Goal: Task Accomplishment & Management: Manage account settings

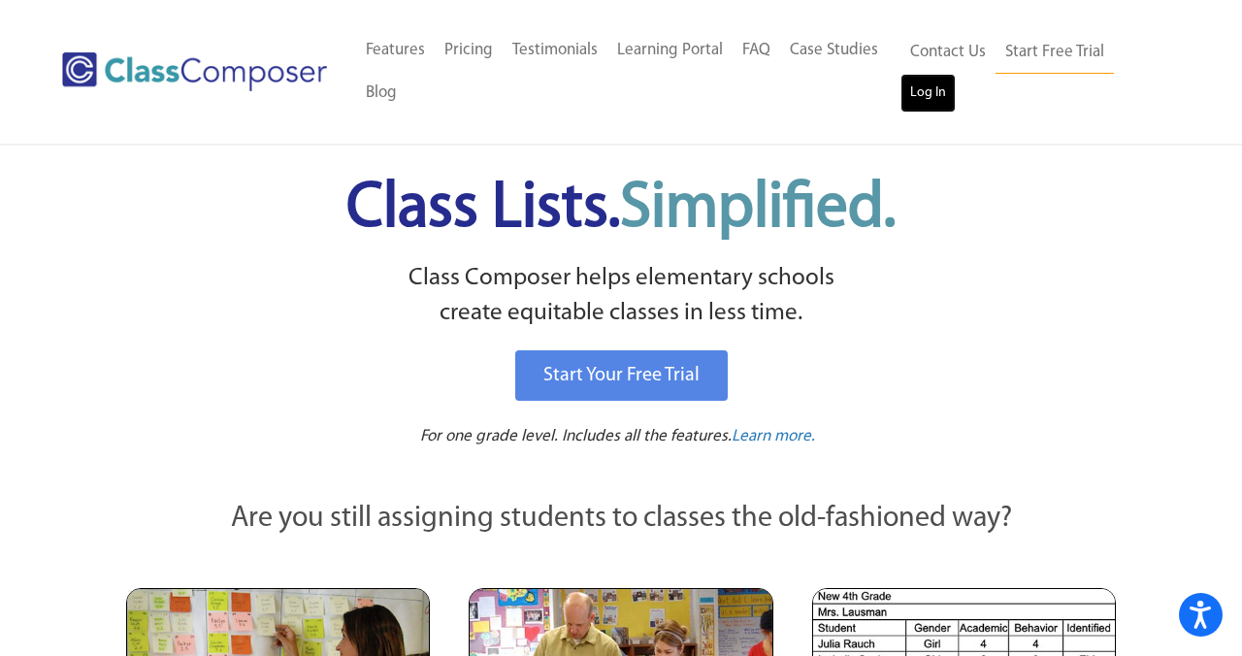
click at [931, 89] on link "Log In" at bounding box center [928, 93] width 55 height 39
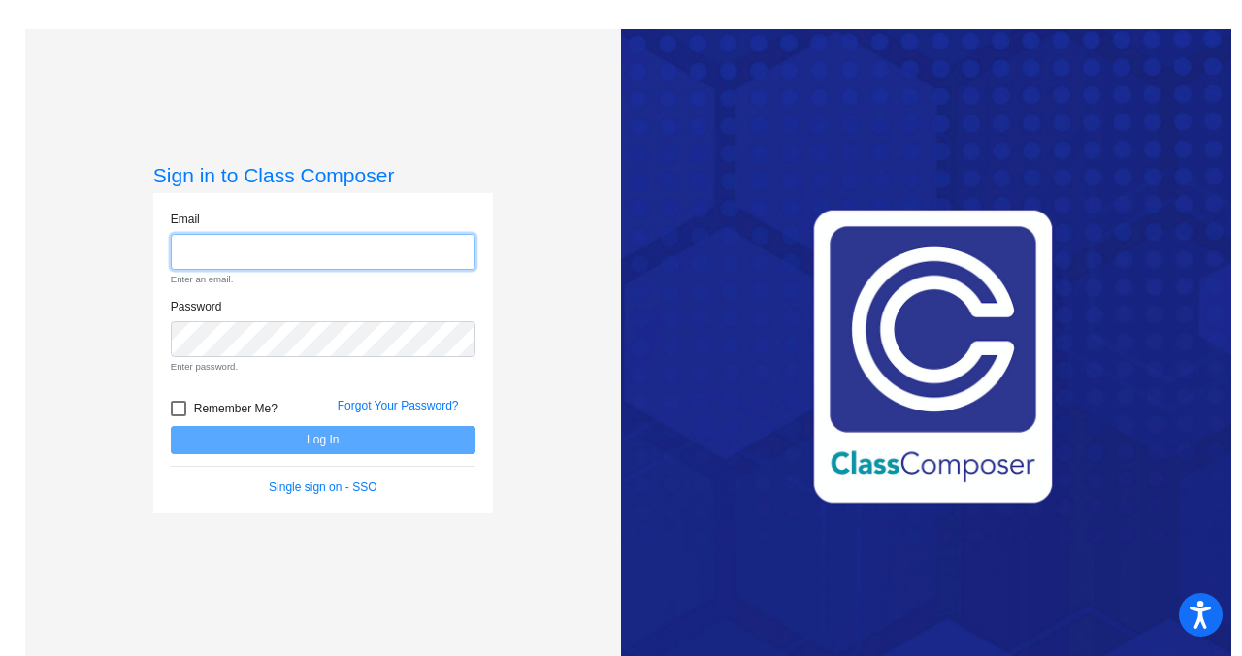
type input "[PERSON_NAME][EMAIL_ADDRESS][DOMAIN_NAME]"
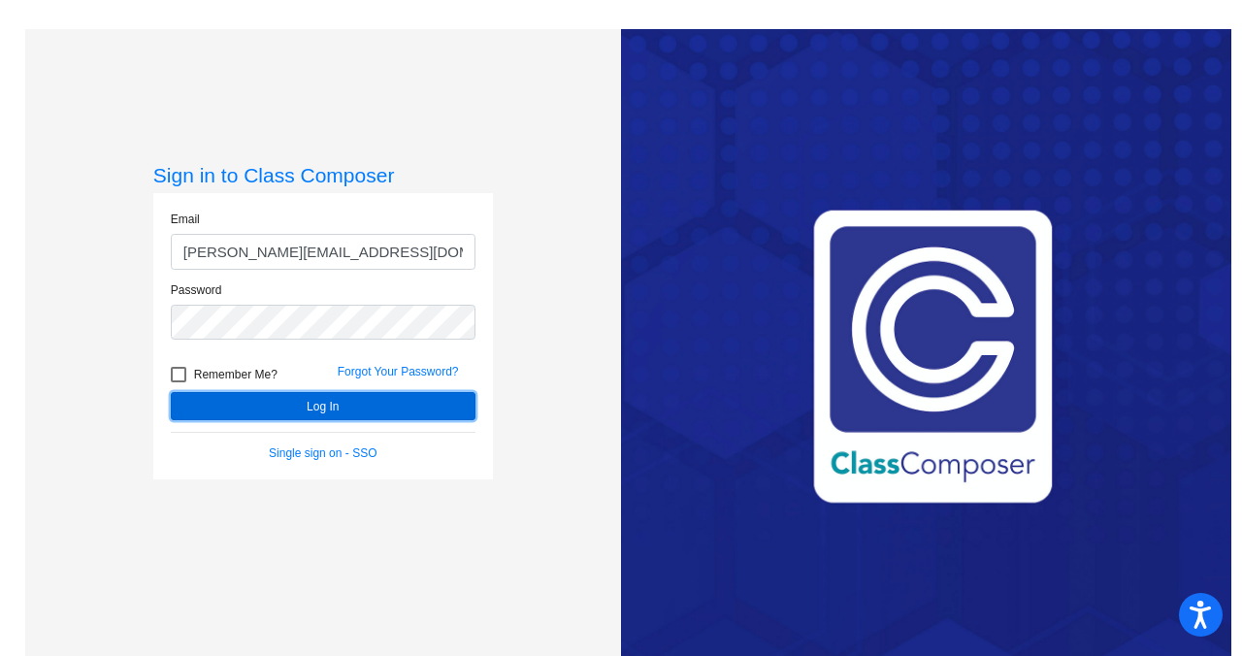
click at [302, 413] on button "Log In" at bounding box center [323, 406] width 305 height 28
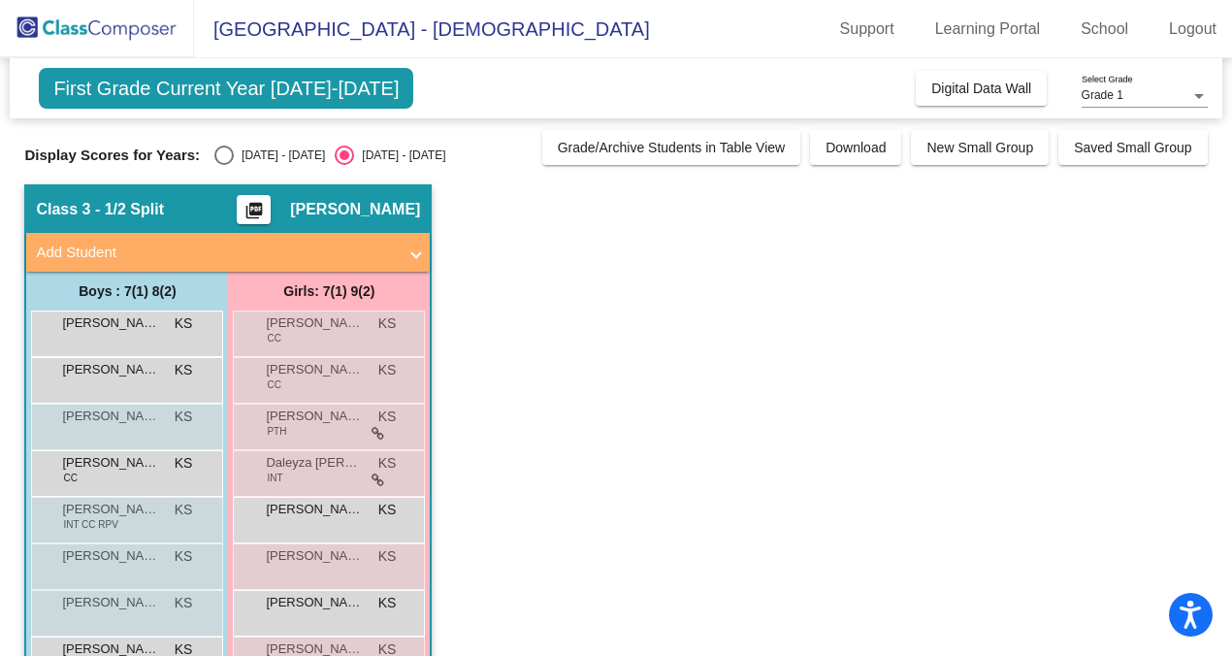
scroll to position [6, 0]
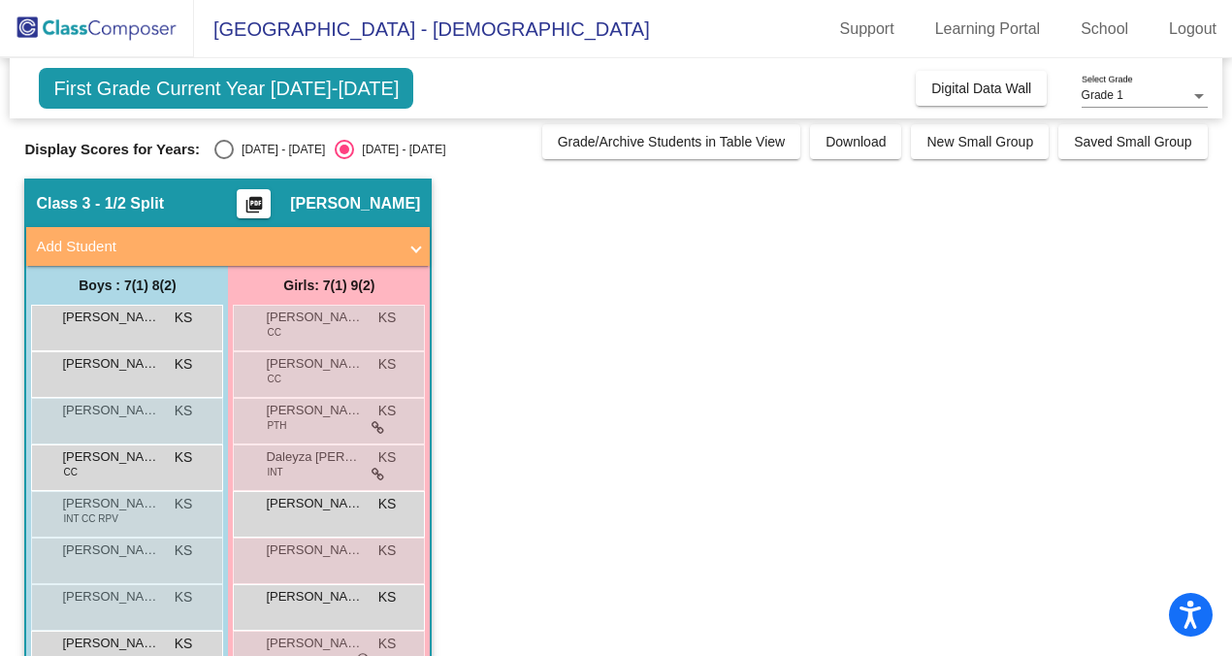
click at [224, 151] on div "Select an option" at bounding box center [223, 149] width 19 height 19
click at [224, 159] on input "[DATE] - [DATE]" at bounding box center [223, 159] width 1 height 1
radio input "true"
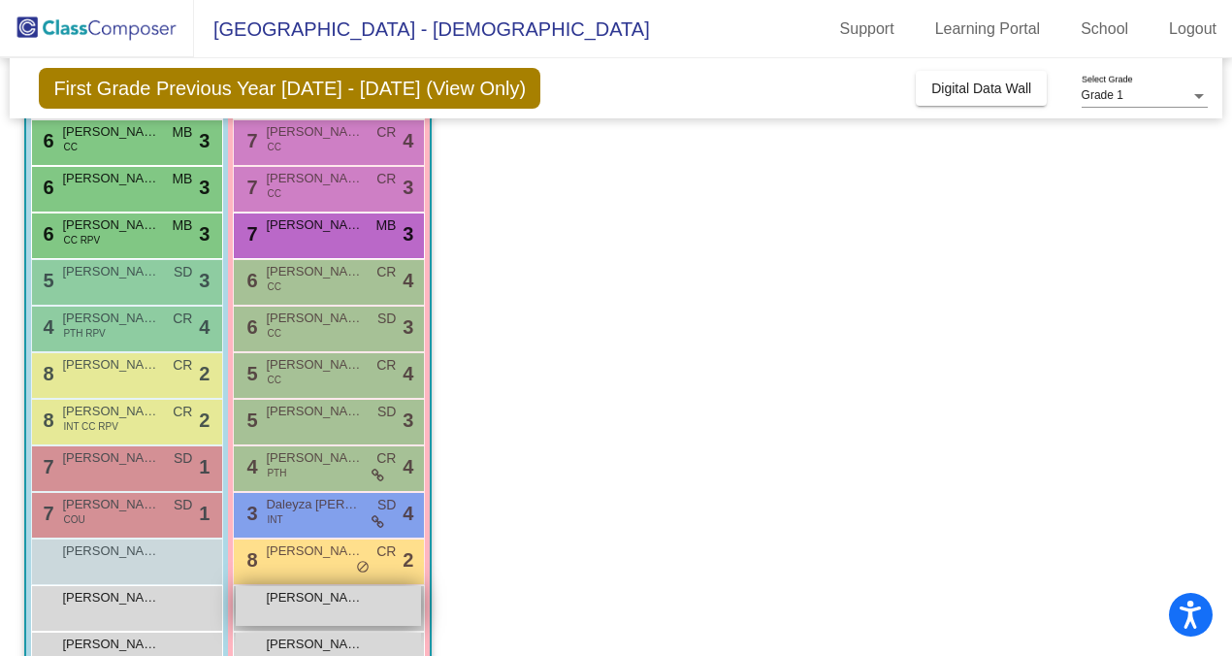
scroll to position [365, 0]
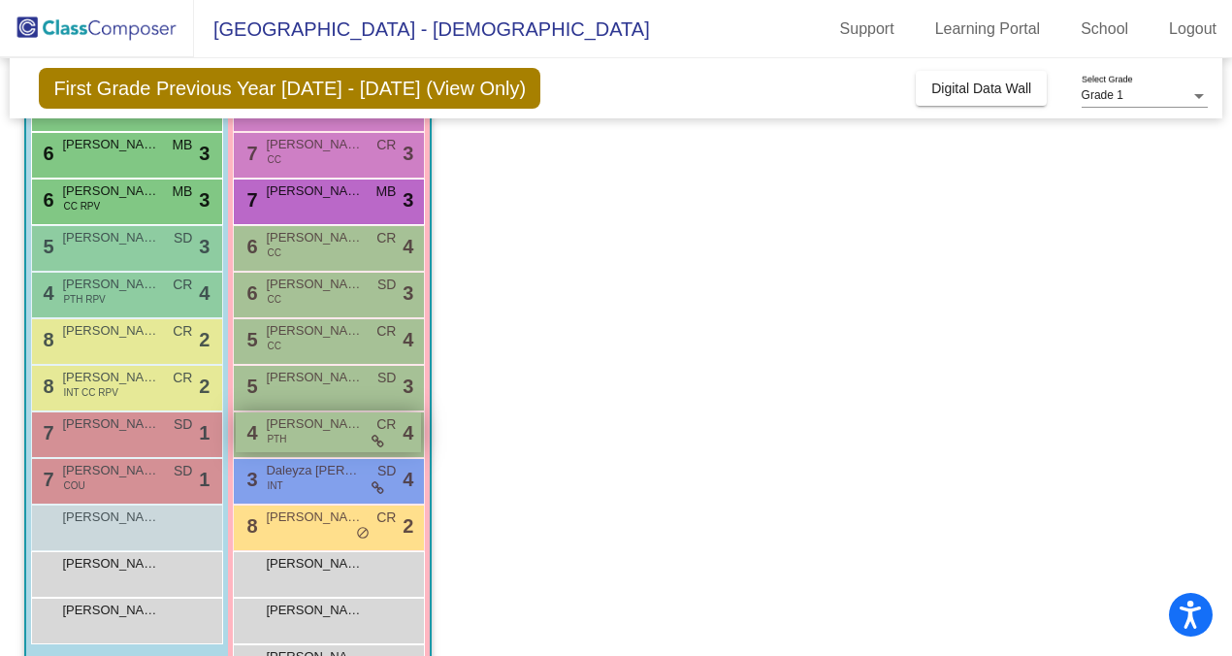
click at [315, 438] on div "4 [PERSON_NAME] PTH CR lock do_not_disturb_alt 4" at bounding box center [328, 432] width 185 height 40
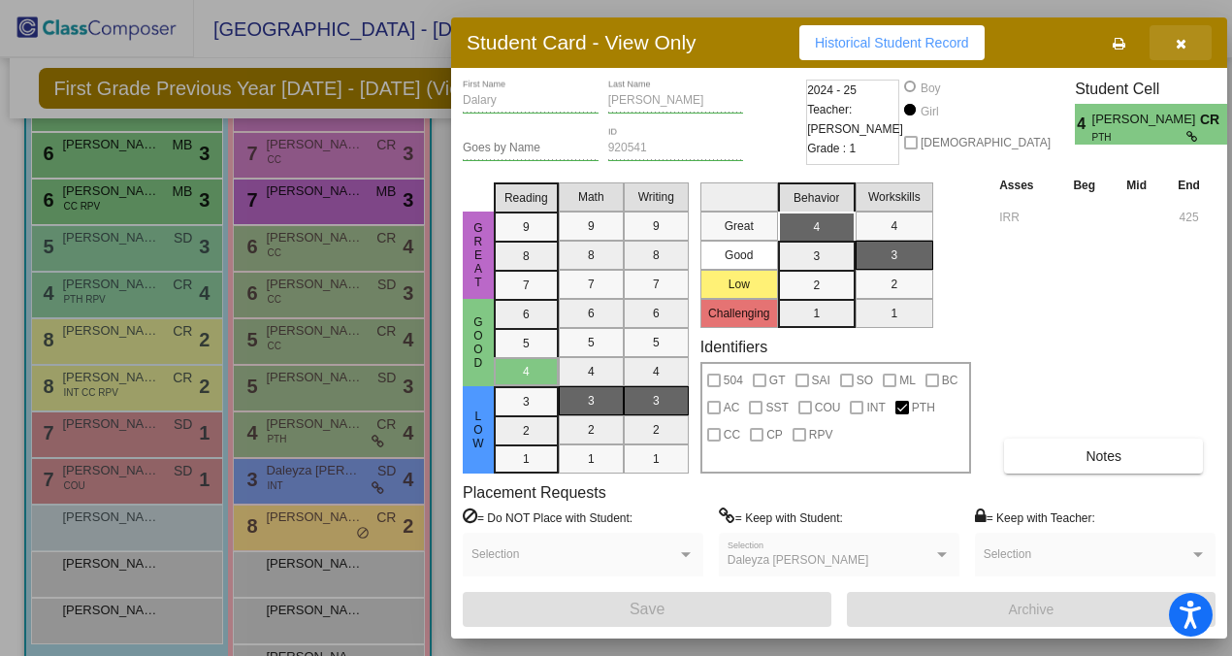
click at [1181, 39] on icon "button" at bounding box center [1181, 44] width 11 height 14
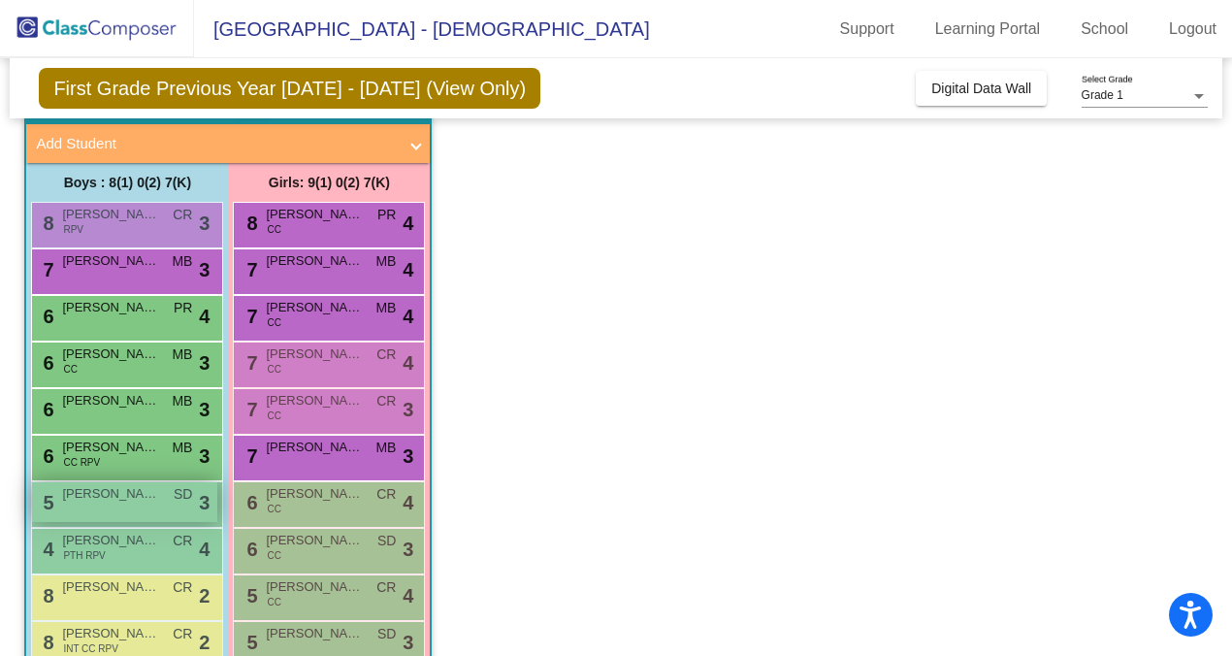
scroll to position [0, 0]
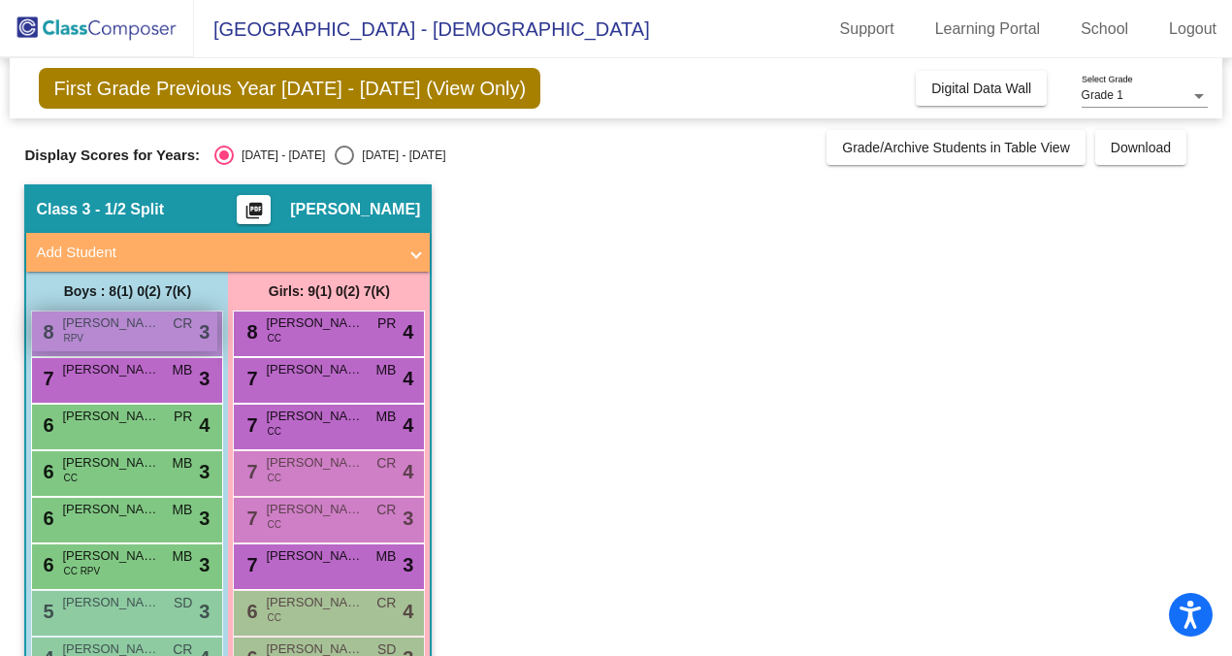
click at [131, 344] on div "8 [PERSON_NAME] RPV CR lock do_not_disturb_alt 3" at bounding box center [124, 331] width 185 height 40
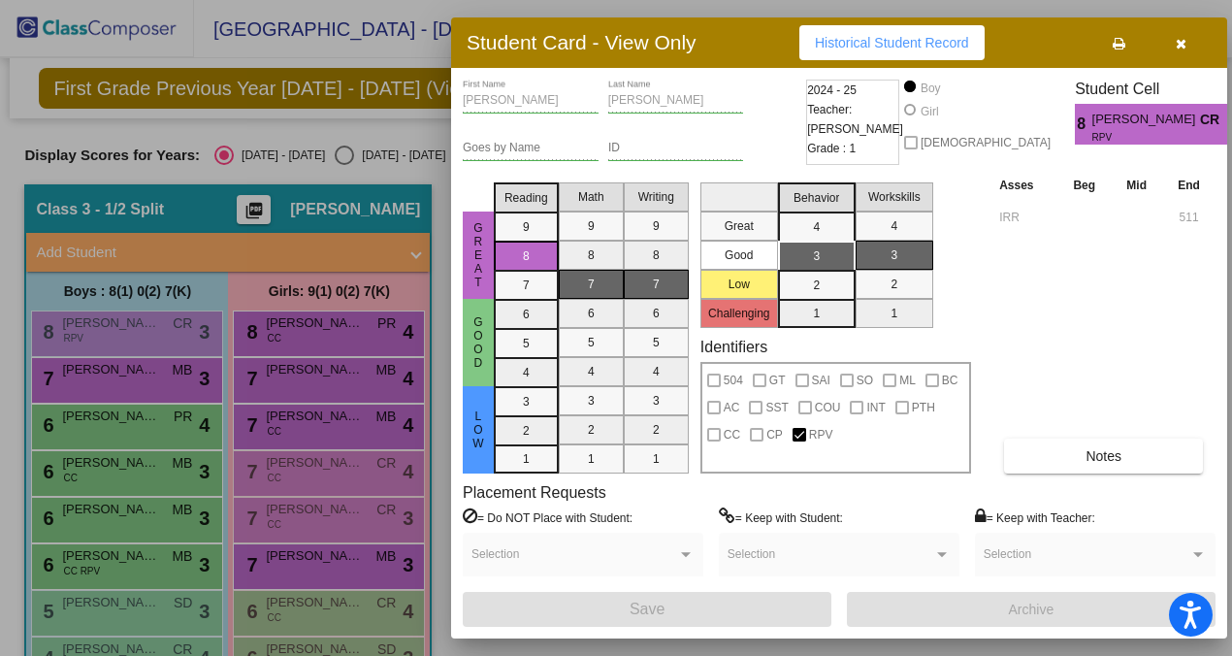
click at [1185, 41] on icon "button" at bounding box center [1181, 44] width 11 height 14
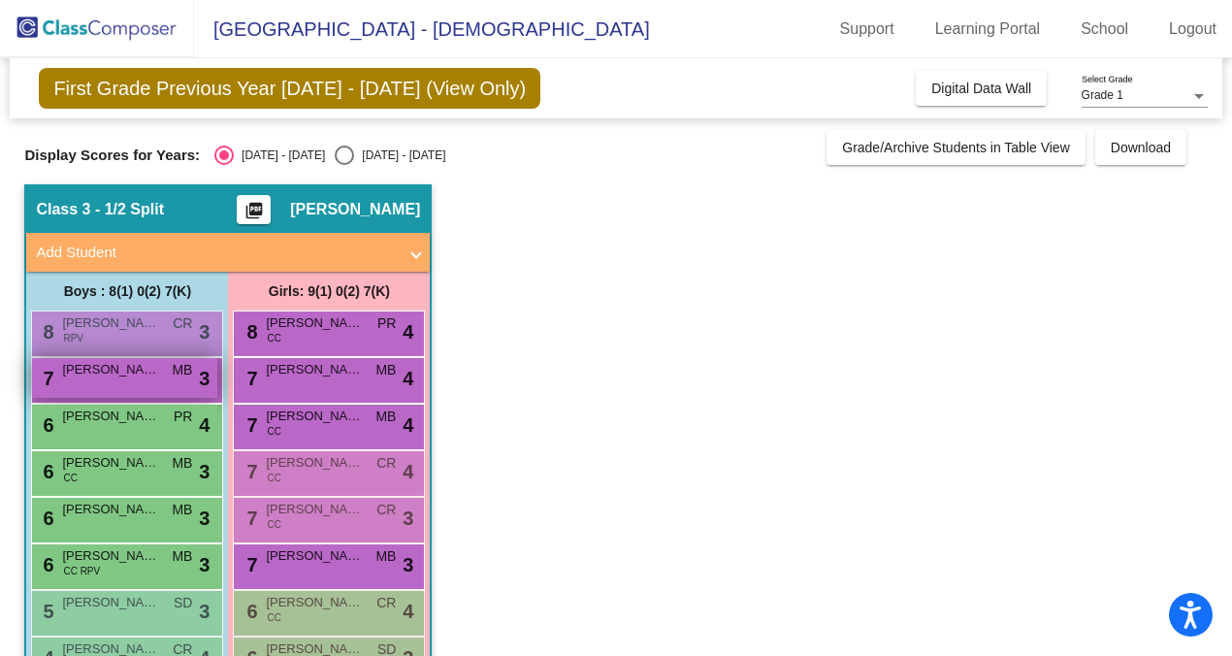
click at [84, 394] on div "7 [PERSON_NAME] MB lock do_not_disturb_alt 3" at bounding box center [124, 378] width 185 height 40
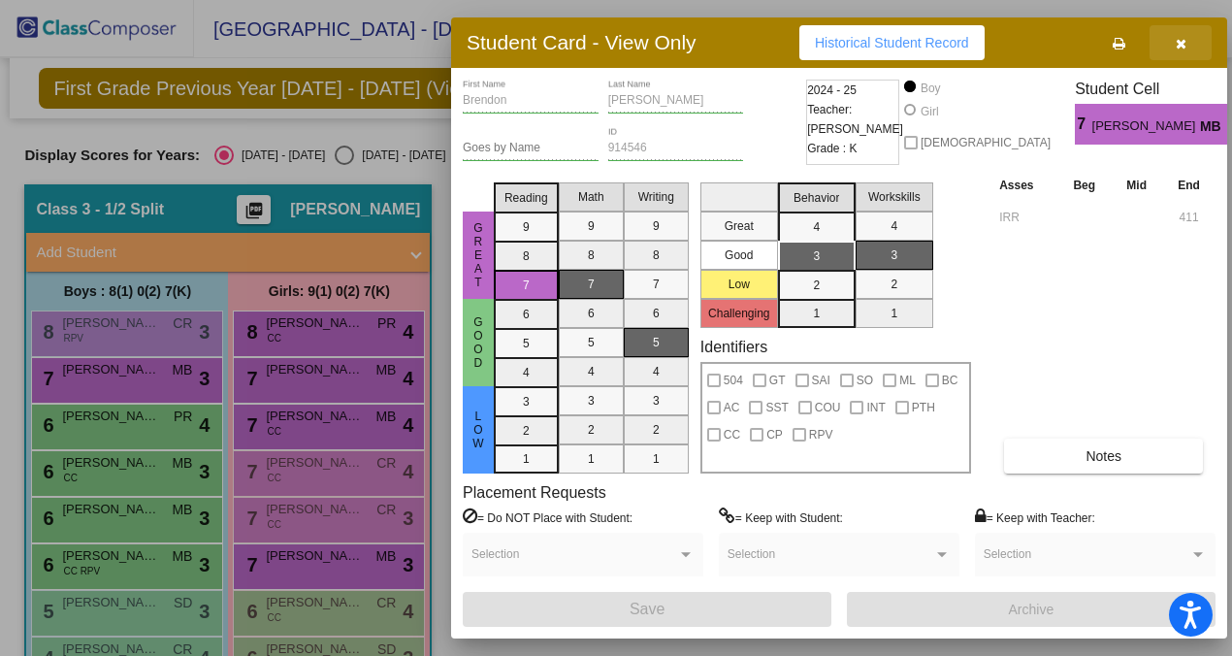
click at [1195, 42] on button "button" at bounding box center [1181, 42] width 62 height 35
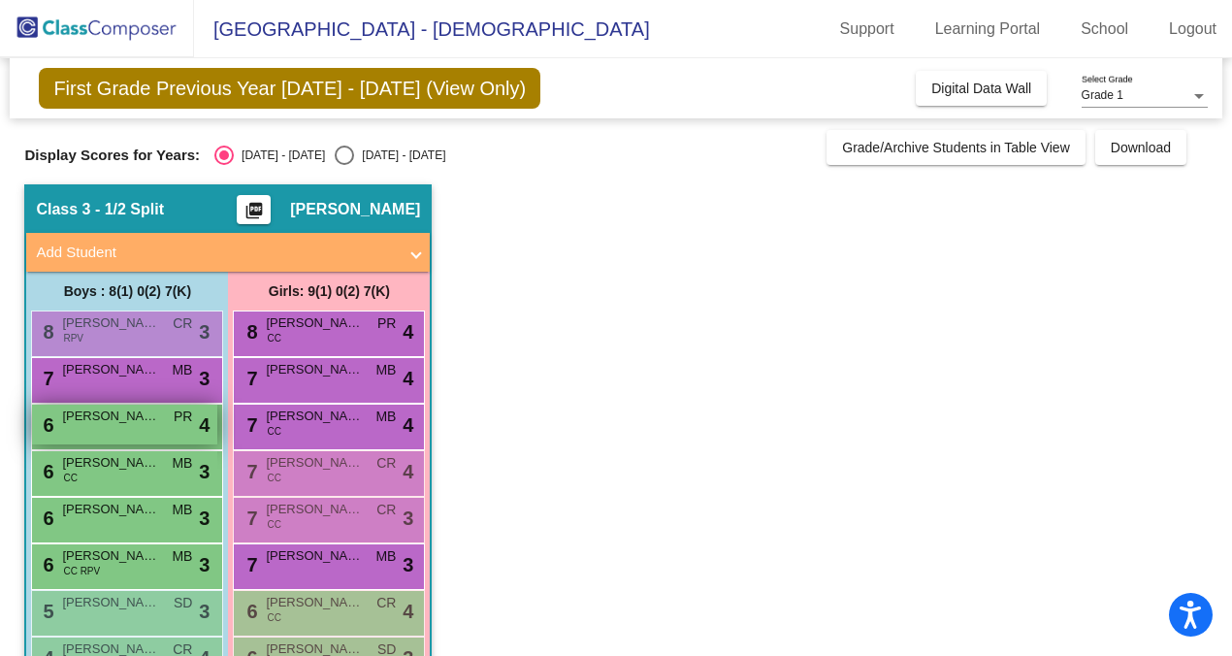
click at [102, 435] on div "6 [PERSON_NAME] PR lock do_not_disturb_alt 4" at bounding box center [124, 425] width 185 height 40
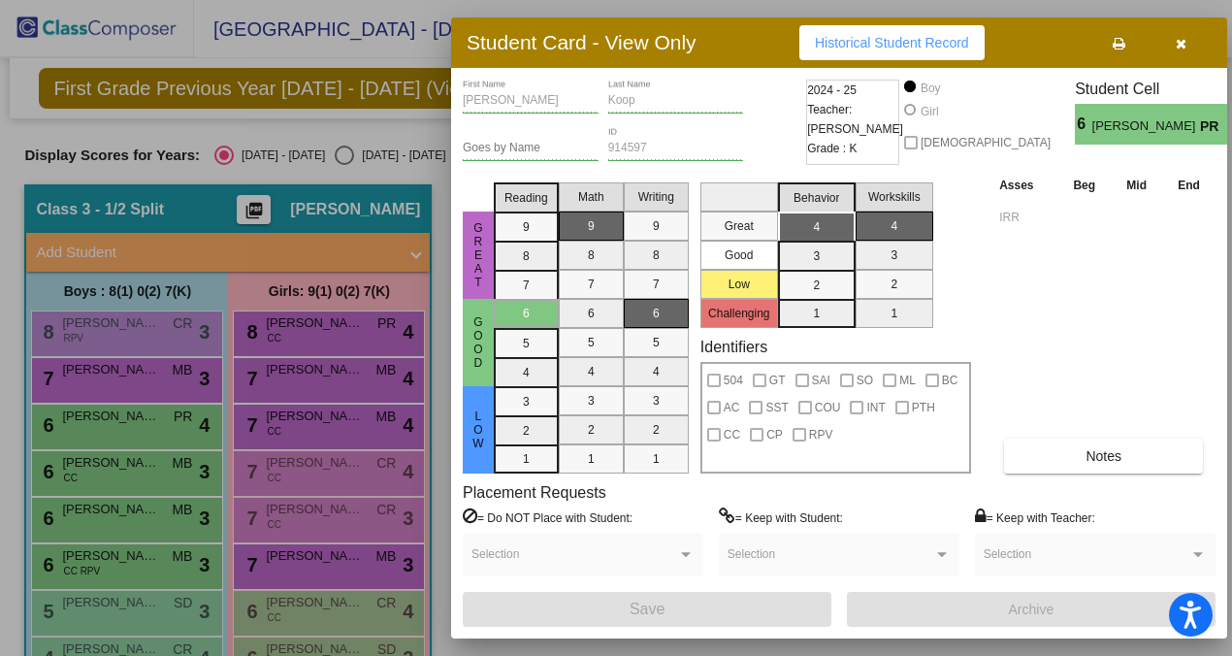
click at [1176, 41] on icon "button" at bounding box center [1181, 44] width 11 height 14
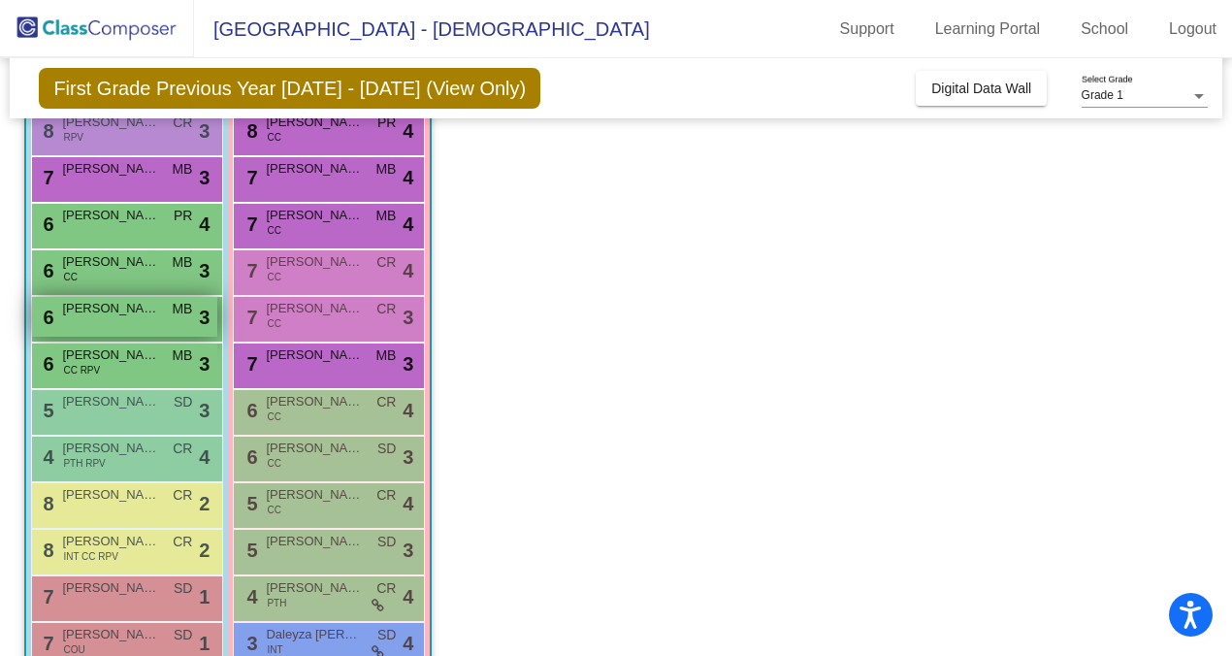
scroll to position [295, 0]
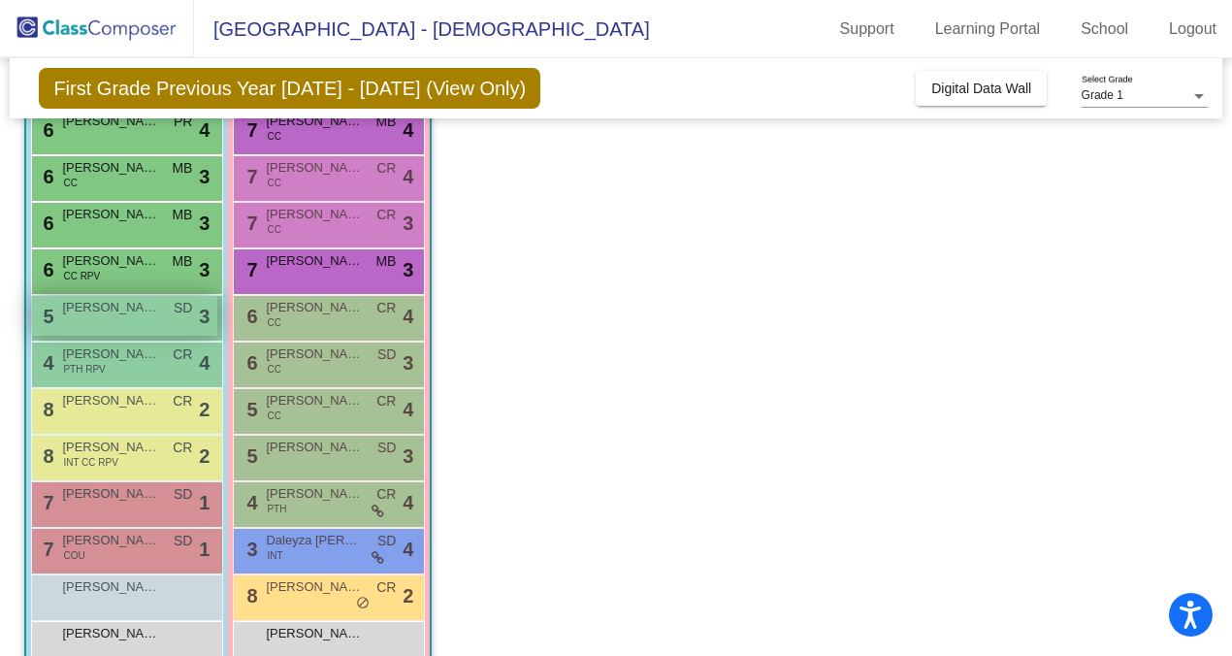
click at [122, 318] on div "5 [PERSON_NAME] SD lock do_not_disturb_alt 3" at bounding box center [124, 316] width 185 height 40
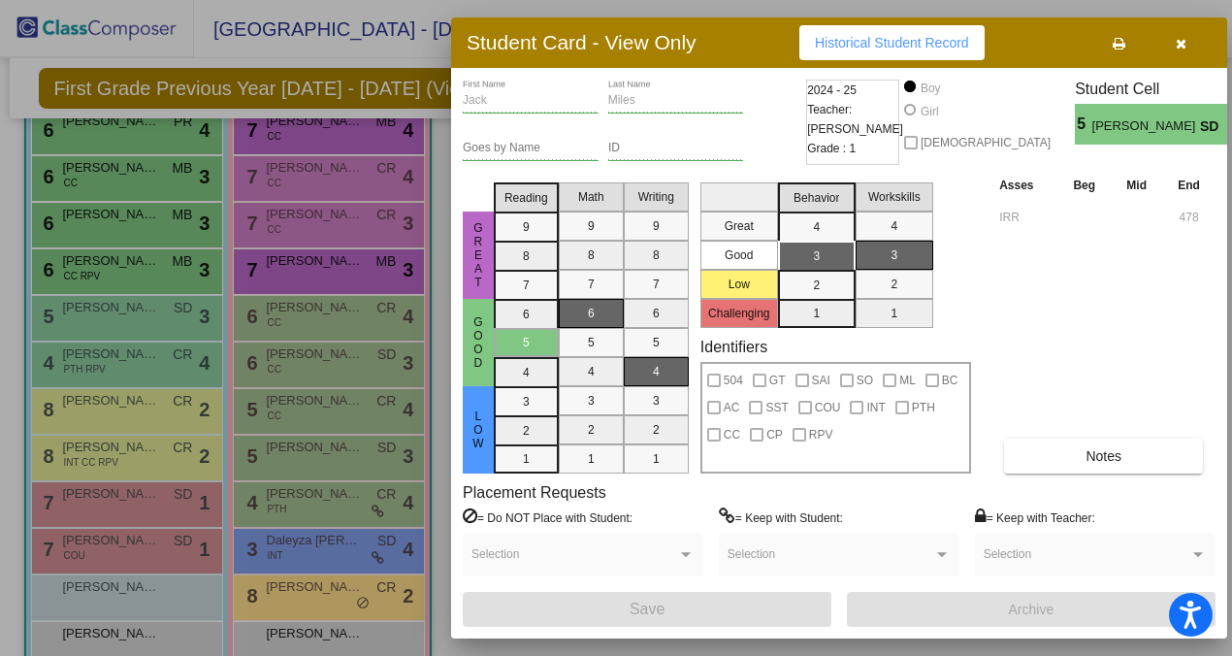
click at [1177, 45] on icon "button" at bounding box center [1181, 44] width 11 height 14
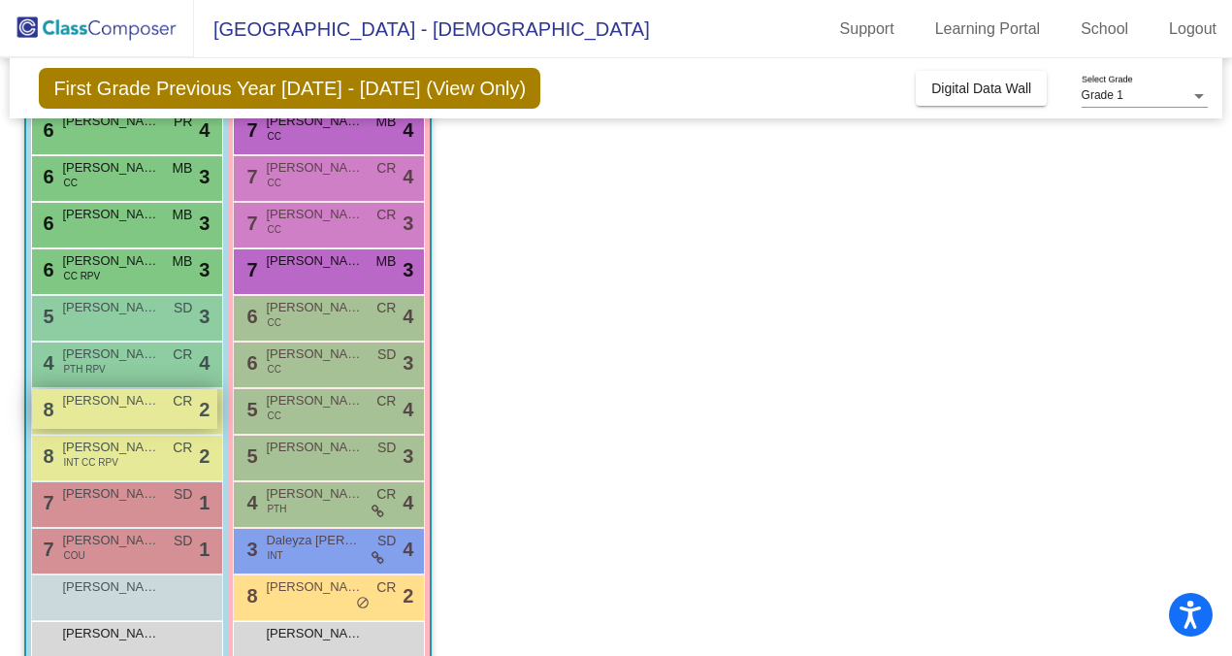
click at [139, 407] on span "[PERSON_NAME]" at bounding box center [110, 400] width 97 height 19
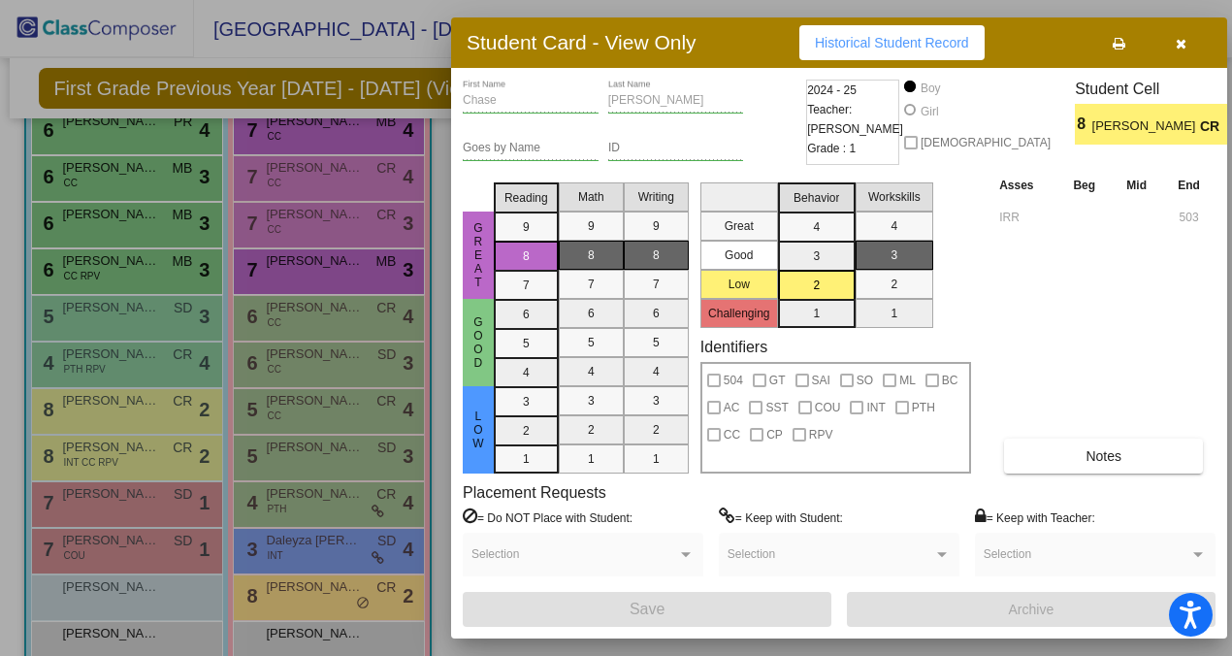
click at [1176, 42] on icon "button" at bounding box center [1181, 44] width 11 height 14
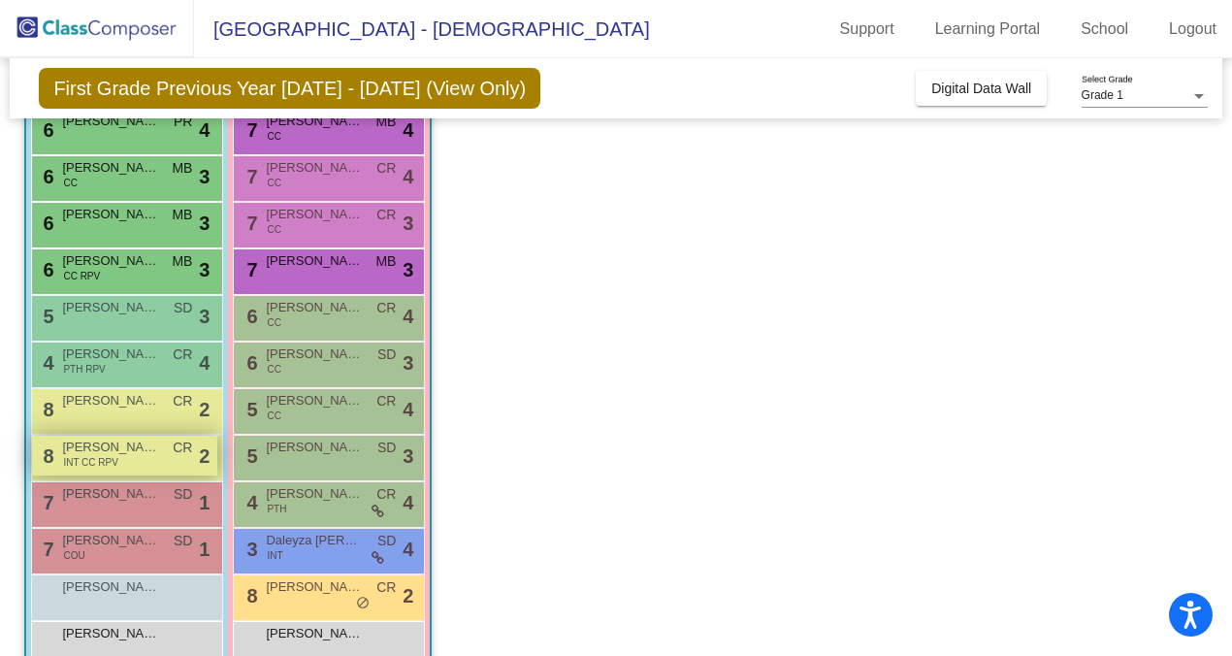
click at [82, 460] on span "INT CC RPV" at bounding box center [90, 462] width 55 height 15
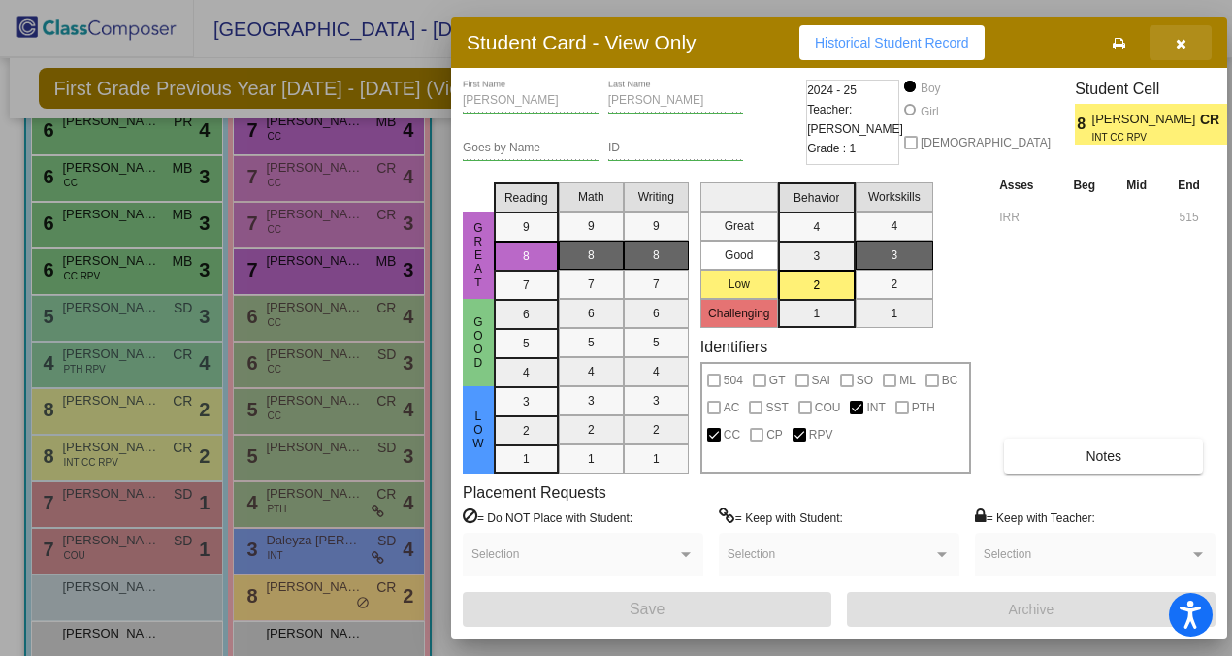
click at [1182, 40] on icon "button" at bounding box center [1181, 44] width 11 height 14
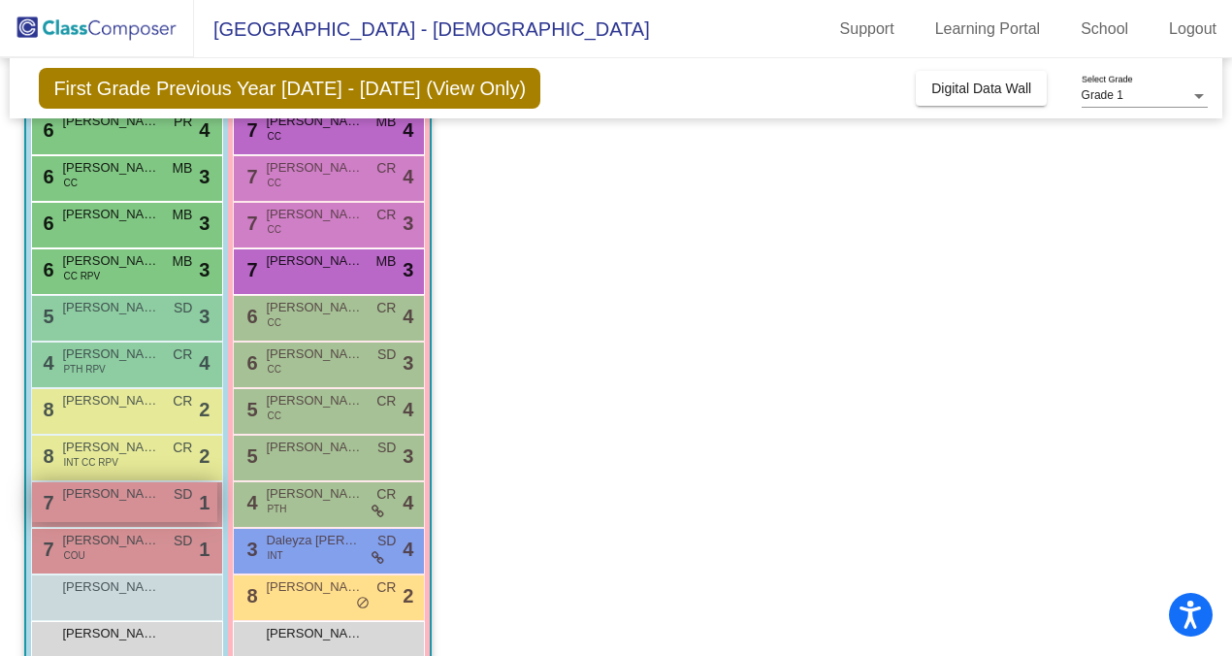
click at [147, 508] on div "7 [PERSON_NAME] SD lock do_not_disturb_alt 1" at bounding box center [124, 502] width 185 height 40
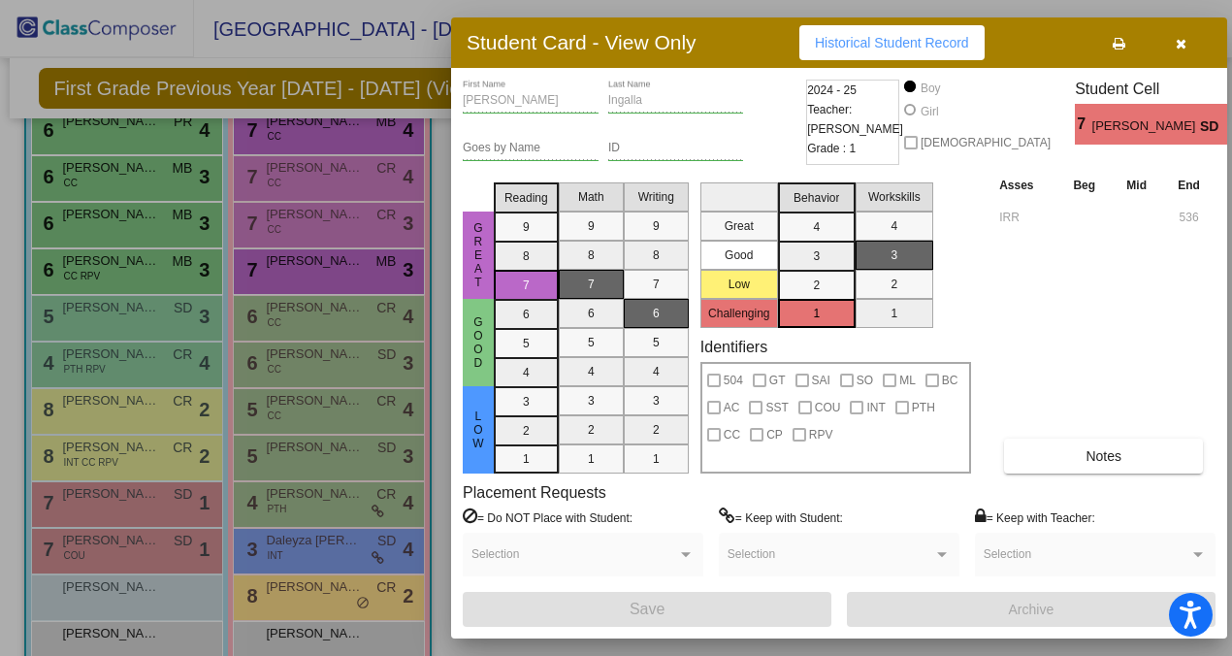
click at [1189, 38] on button "button" at bounding box center [1181, 42] width 62 height 35
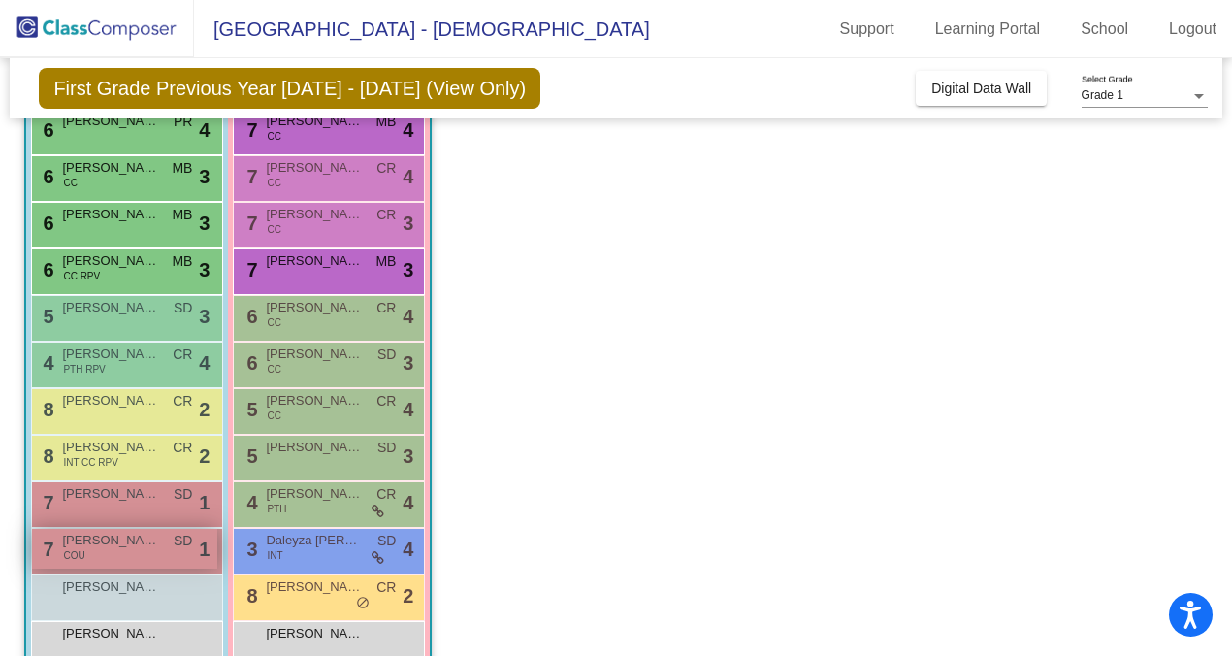
click at [93, 548] on span "[PERSON_NAME]" at bounding box center [110, 540] width 97 height 19
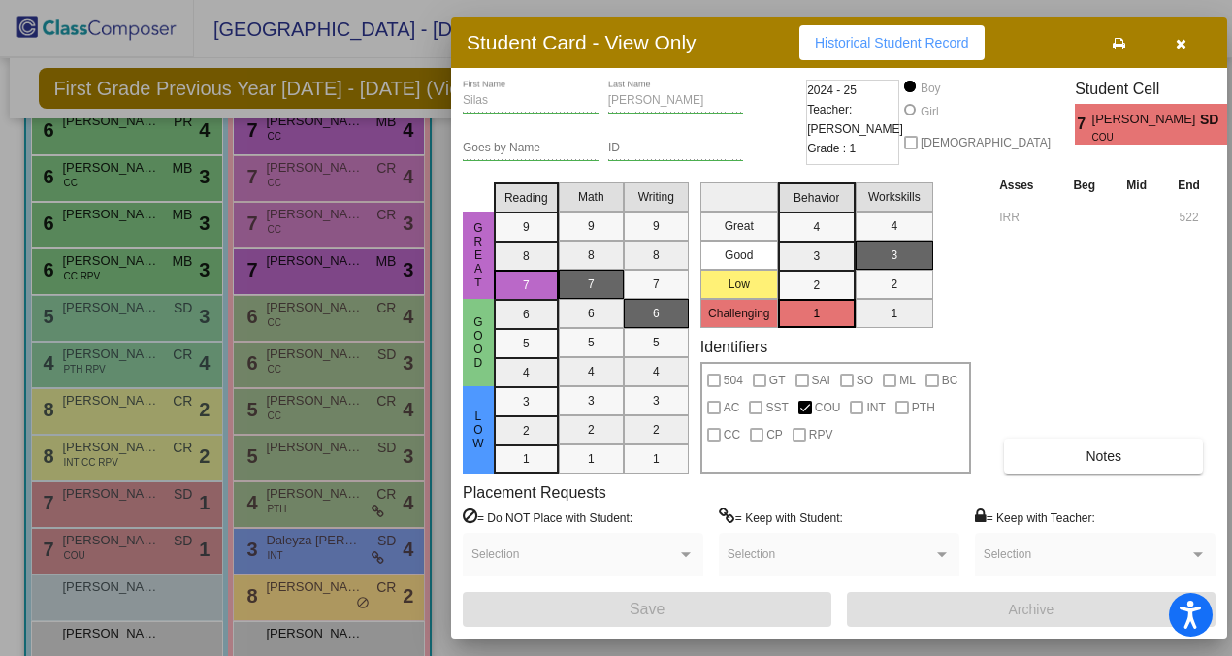
click at [1184, 42] on icon "button" at bounding box center [1181, 44] width 11 height 14
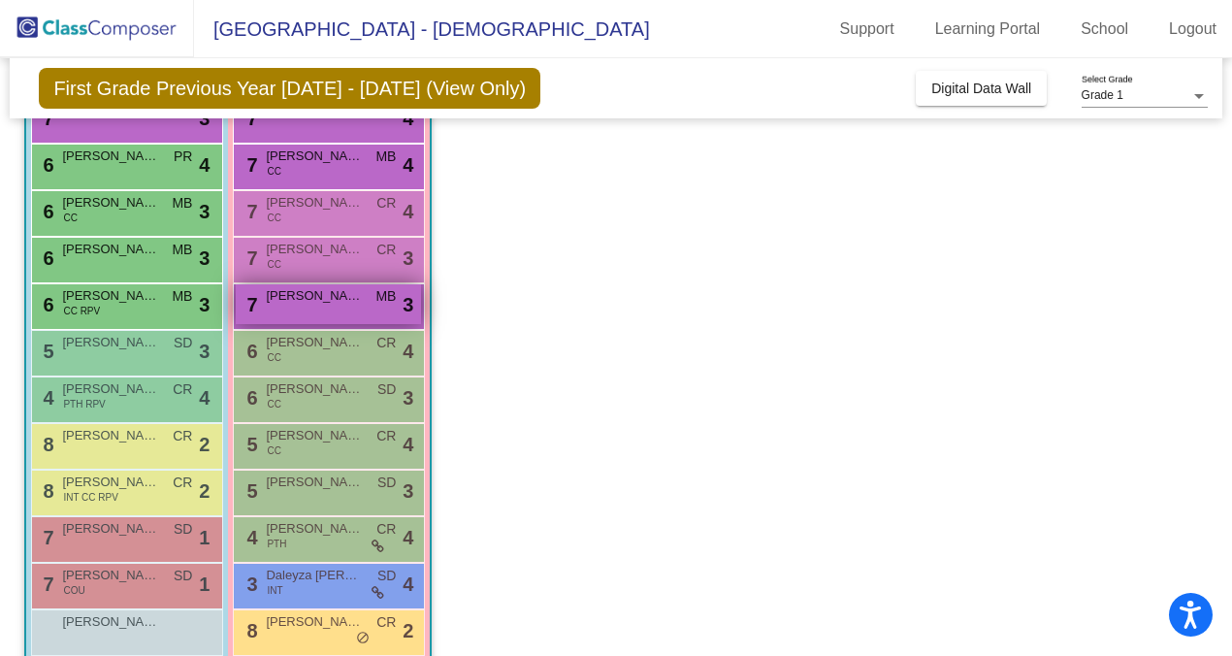
scroll to position [275, 0]
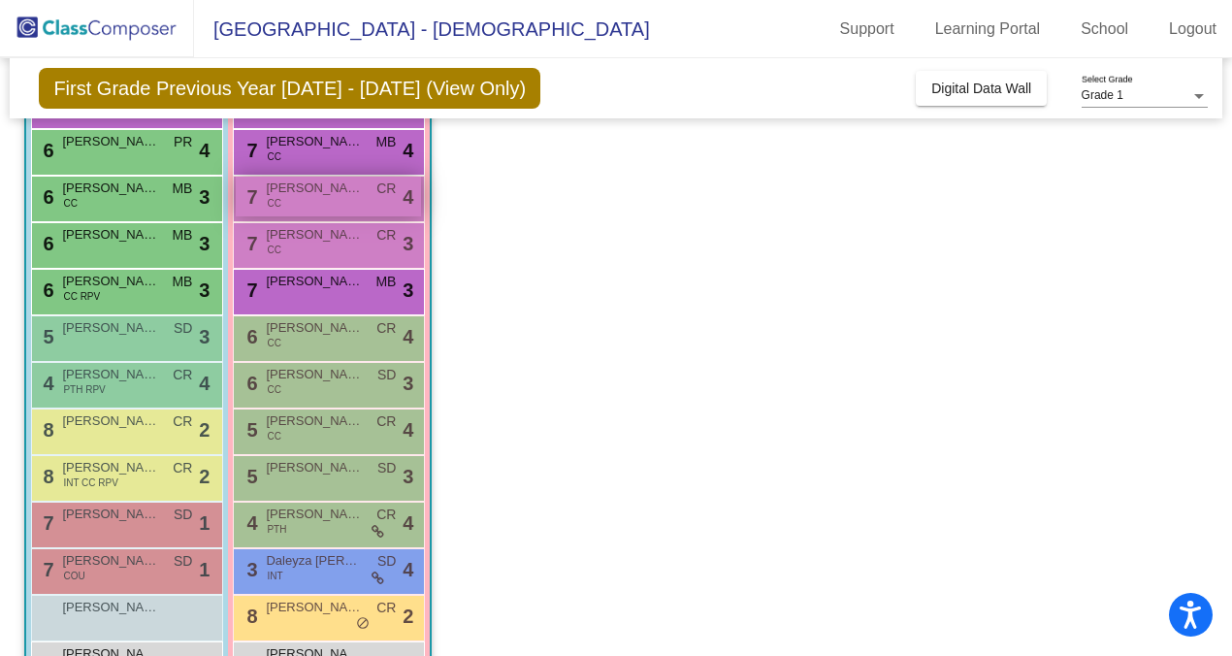
click at [321, 202] on div "7 [PERSON_NAME] CC CR lock do_not_disturb_alt 4" at bounding box center [328, 197] width 185 height 40
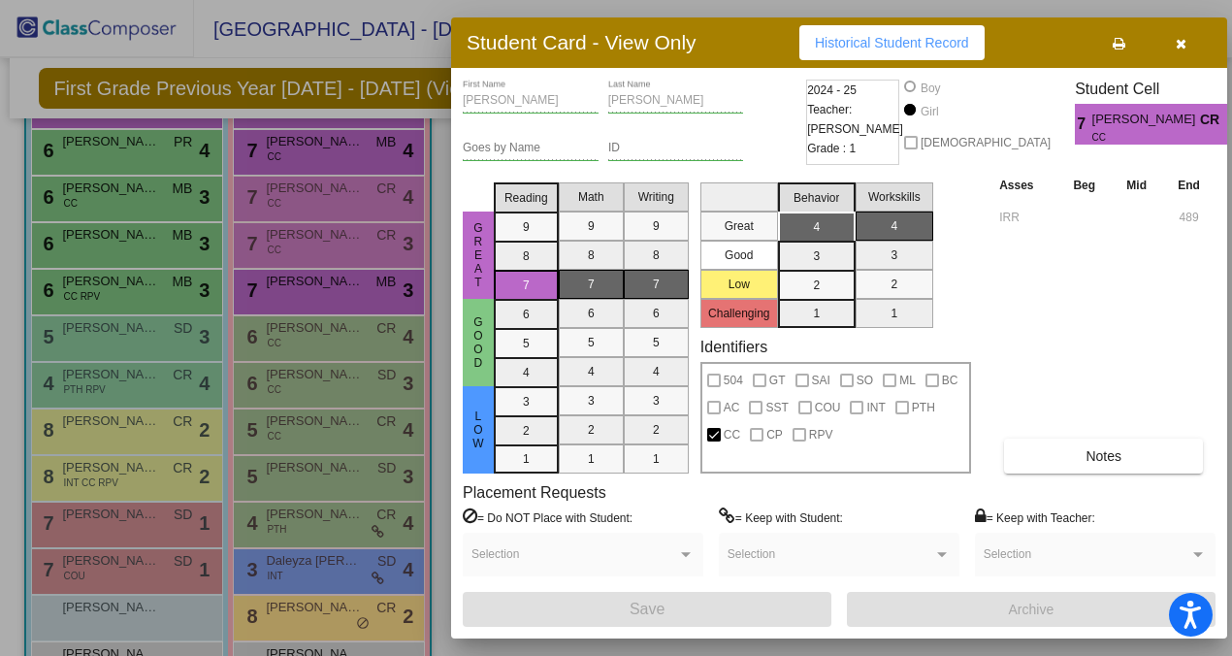
click at [1176, 36] on span "button" at bounding box center [1181, 43] width 11 height 16
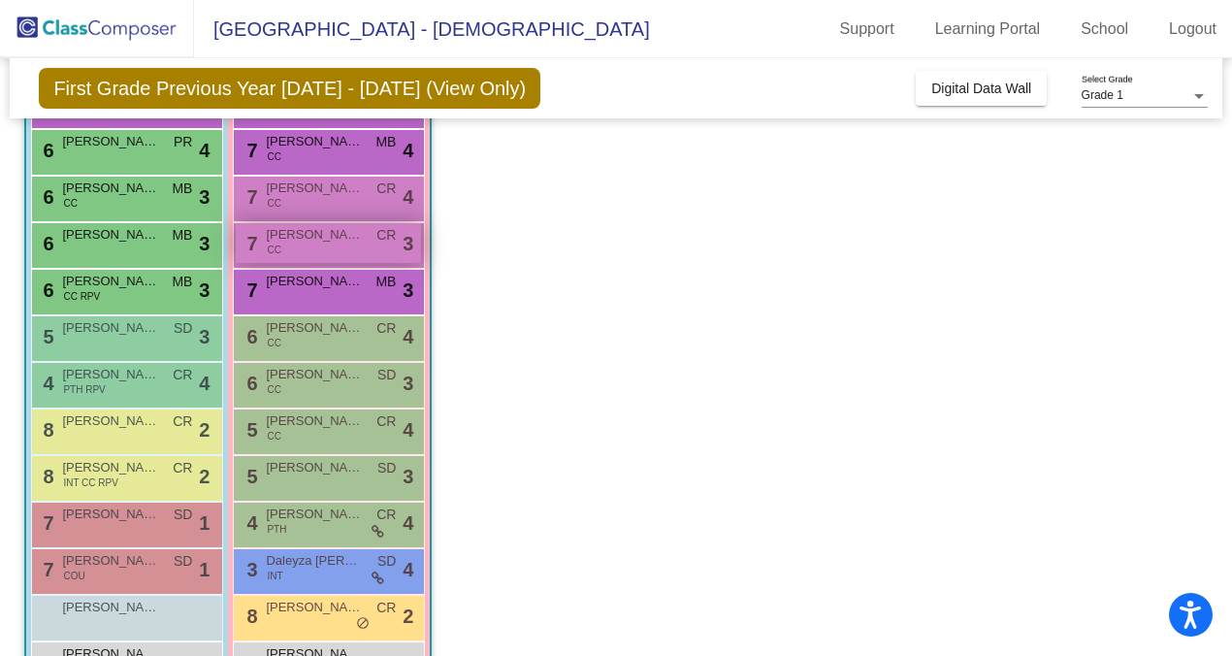
click at [296, 247] on div "7 [PERSON_NAME] CC CR lock do_not_disturb_alt 3" at bounding box center [328, 243] width 185 height 40
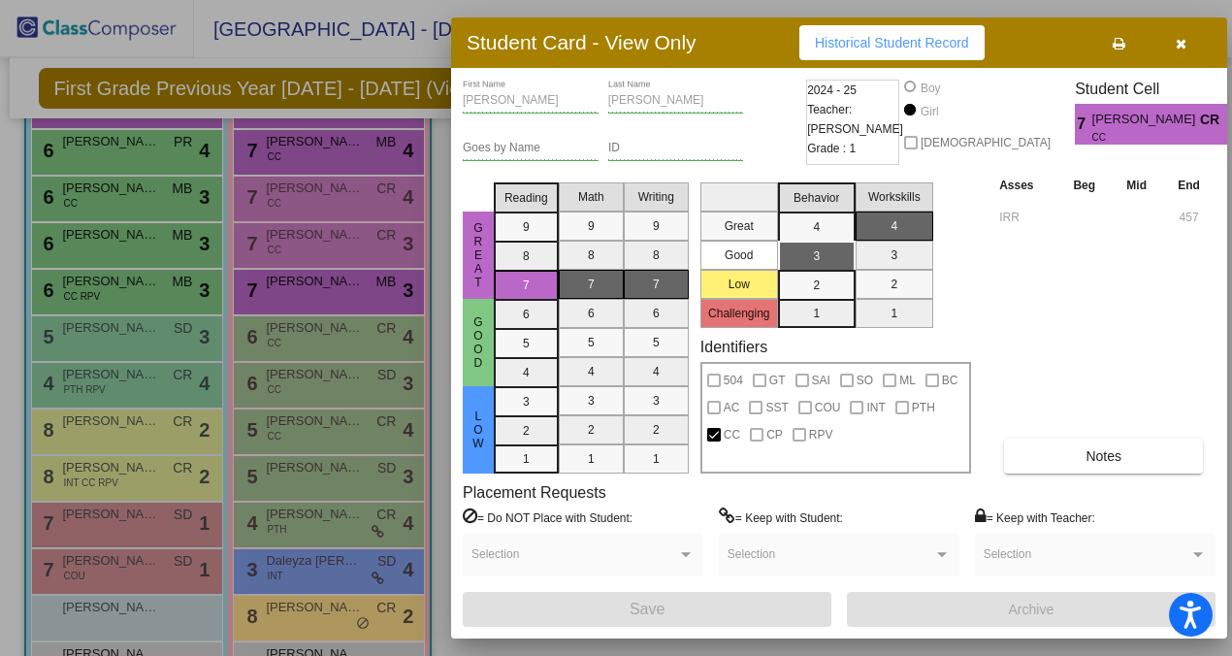
click at [1179, 39] on icon "button" at bounding box center [1181, 44] width 11 height 14
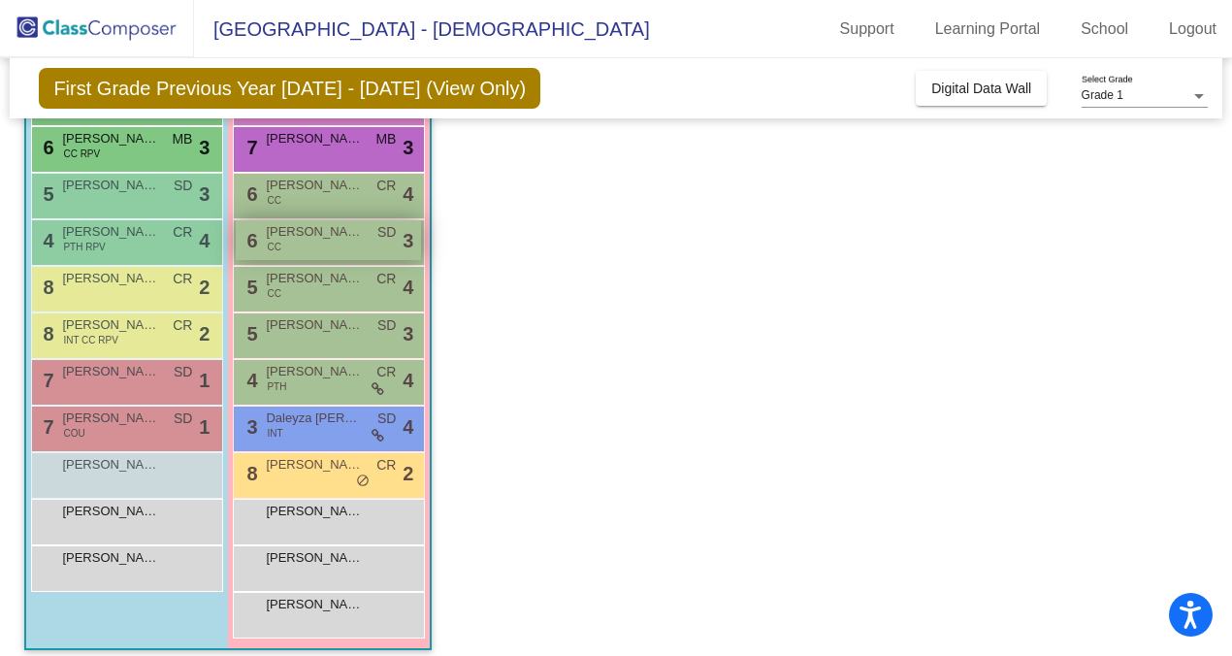
scroll to position [418, 0]
click at [303, 196] on div "6 [PERSON_NAME] CC CR lock do_not_disturb_alt 4" at bounding box center [328, 193] width 185 height 40
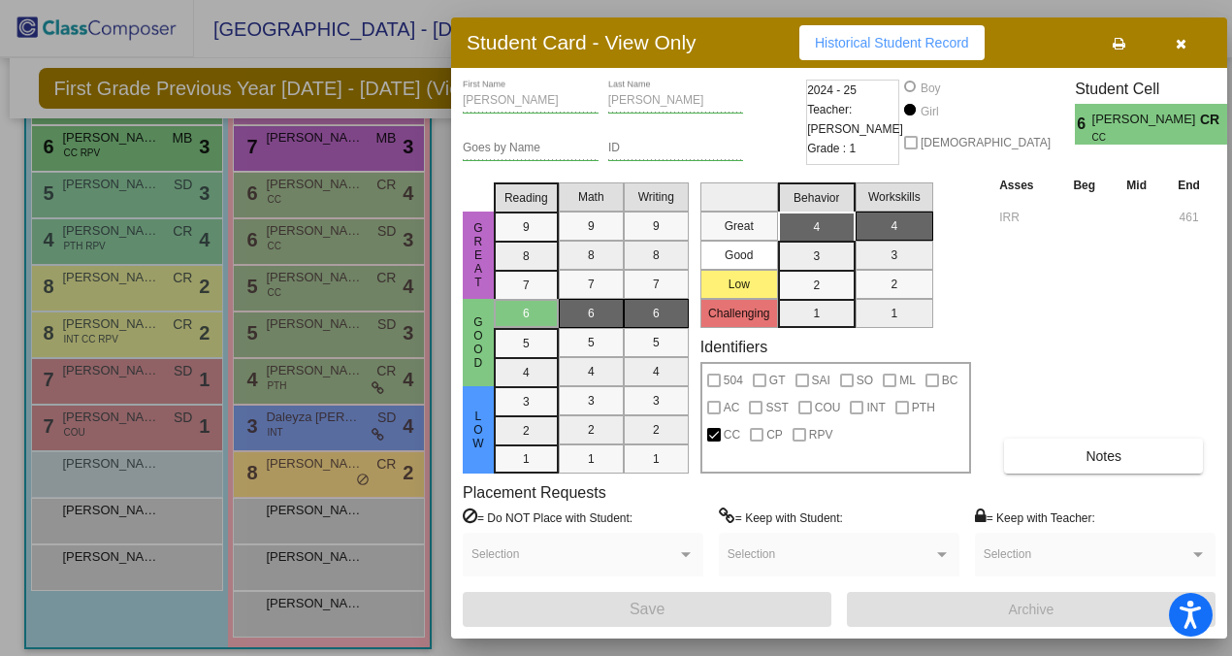
click at [1182, 41] on icon "button" at bounding box center [1181, 44] width 11 height 14
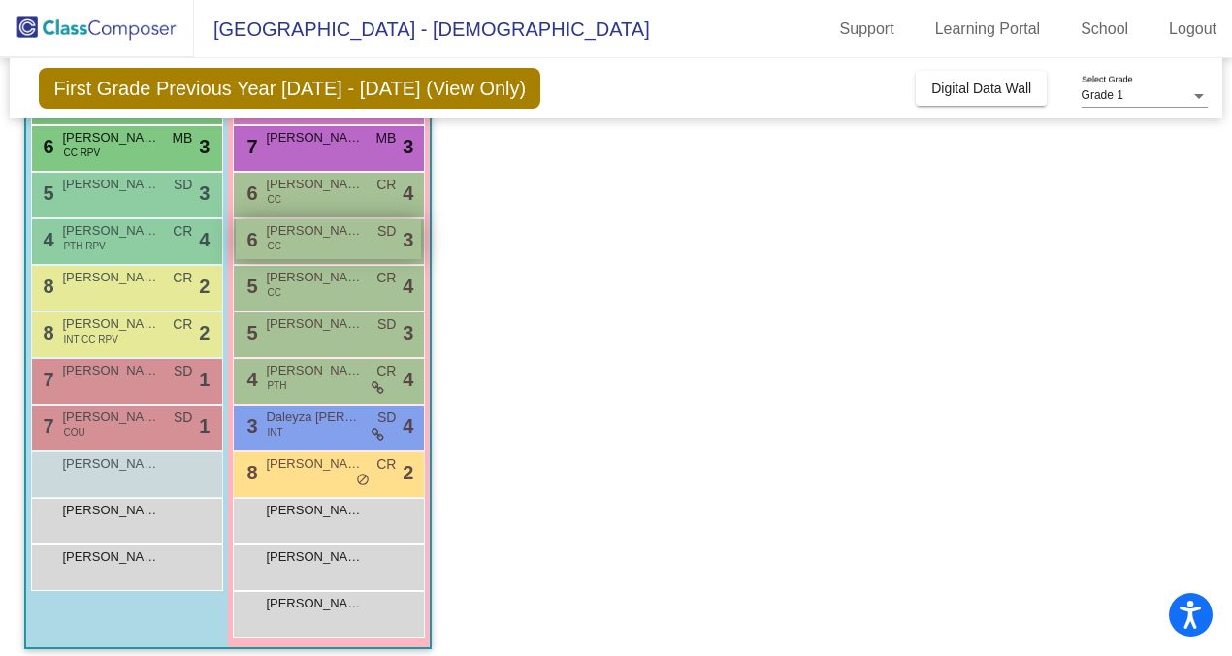
click at [302, 245] on div "6 [PERSON_NAME] CC SD lock do_not_disturb_alt 3" at bounding box center [328, 239] width 185 height 40
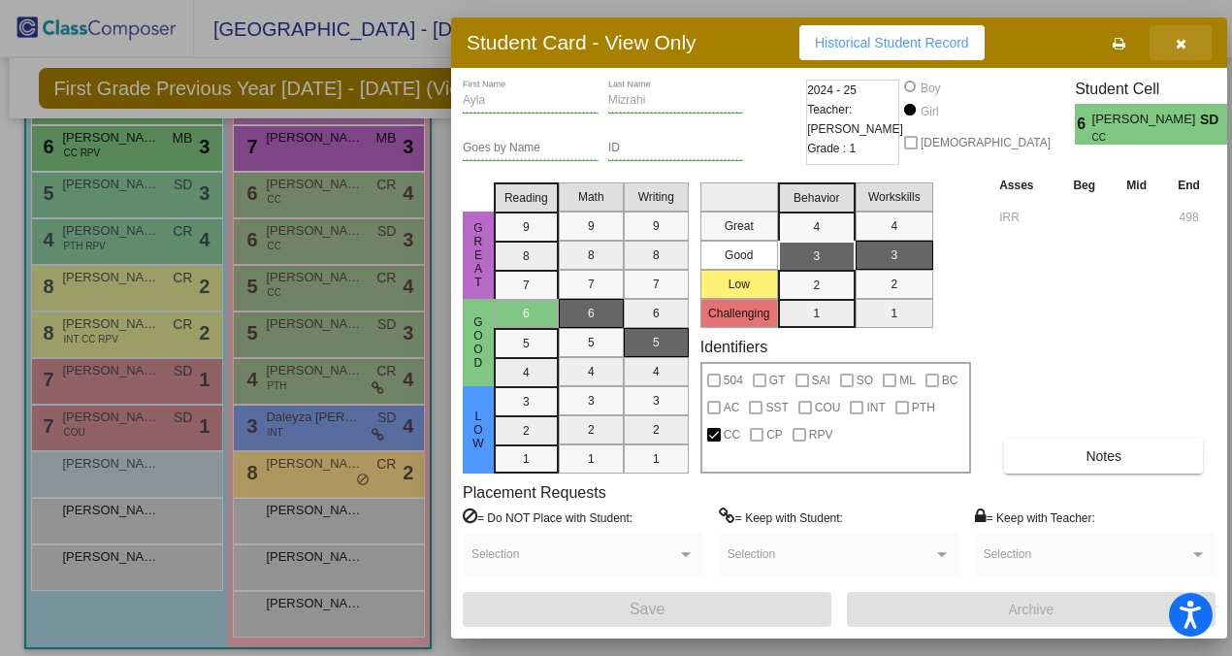
click at [1183, 45] on icon "button" at bounding box center [1181, 44] width 11 height 14
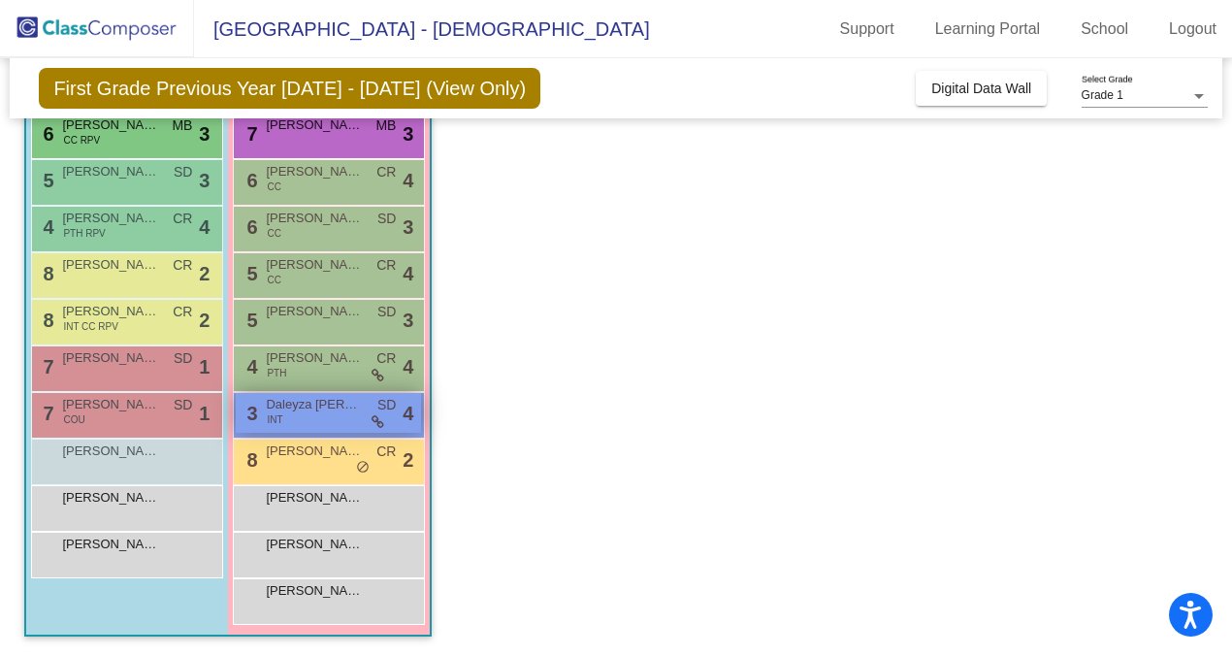
scroll to position [0, 0]
click at [644, 430] on app-classroom "Class 3 - 1/2 Split picture_as_pdf [PERSON_NAME] Add Student First Name Last Na…" at bounding box center [615, 205] width 1183 height 902
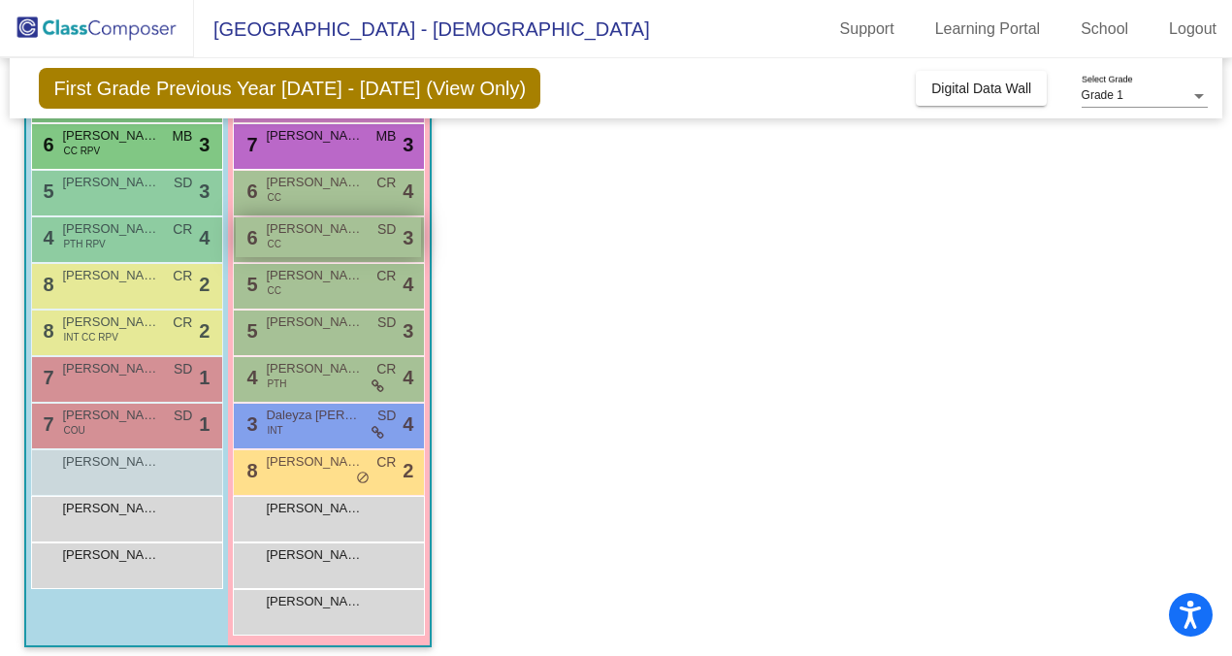
click at [307, 237] on span "[PERSON_NAME]" at bounding box center [314, 228] width 97 height 19
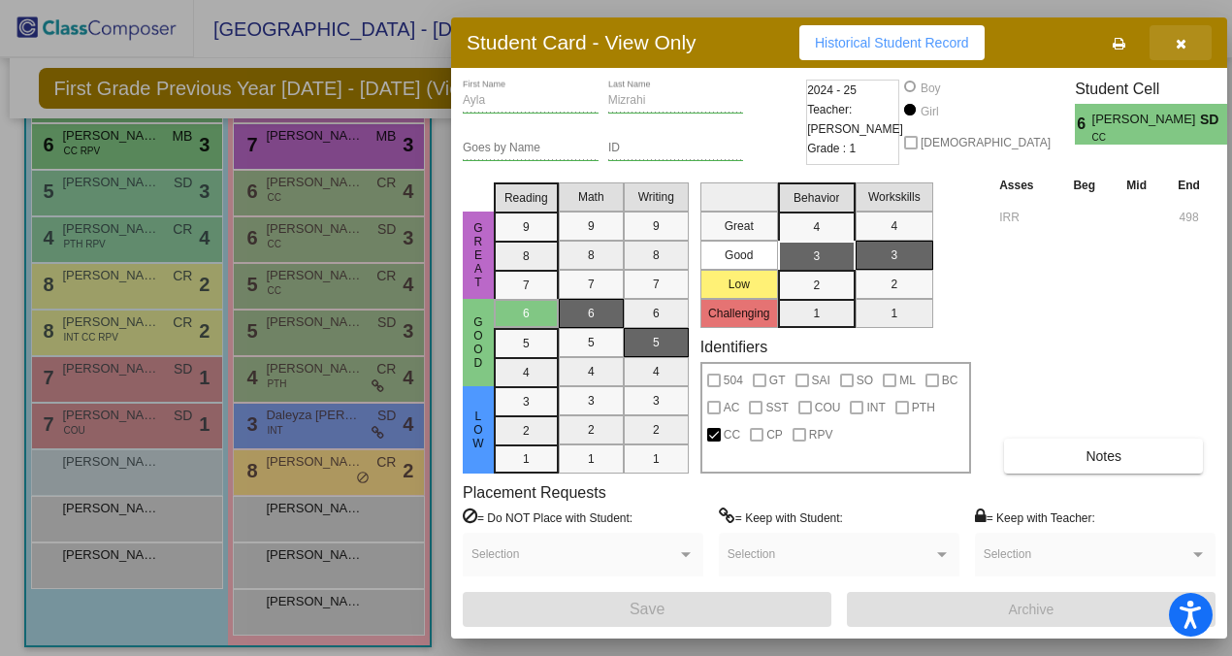
click at [1178, 42] on icon "button" at bounding box center [1181, 44] width 11 height 14
